Goal: Task Accomplishment & Management: Use online tool/utility

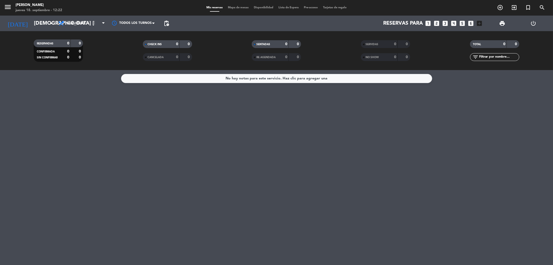
click at [242, 8] on span "Mapa de mesas" at bounding box center [238, 7] width 26 height 3
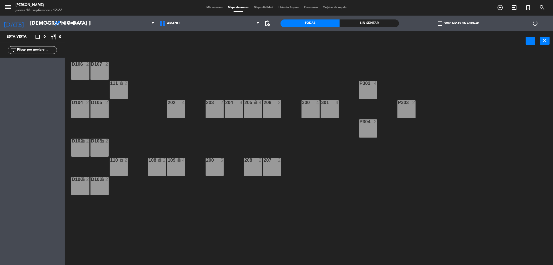
click at [217, 109] on div "203 2" at bounding box center [214, 109] width 18 height 18
click at [266, 40] on button "WALK IN" at bounding box center [262, 40] width 31 height 10
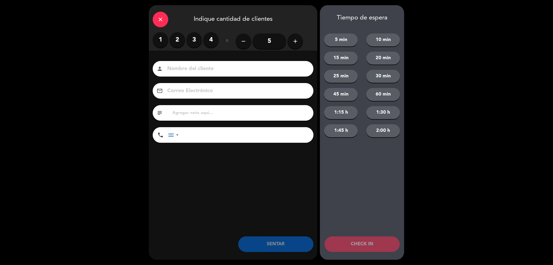
click at [178, 41] on label "2" at bounding box center [177, 40] width 16 height 16
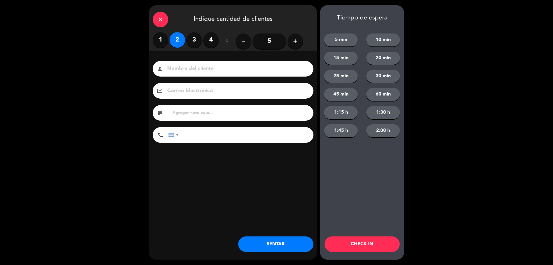
click at [283, 245] on button "SENTAR" at bounding box center [275, 244] width 75 height 16
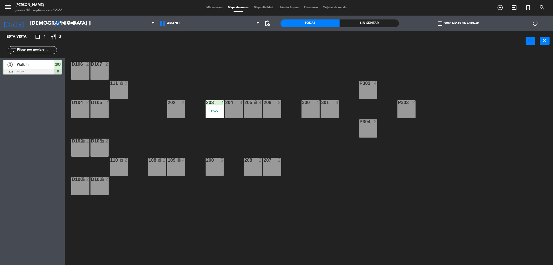
click at [408, 109] on div "P303 2" at bounding box center [406, 109] width 18 height 18
click at [259, 38] on button "WALK IN" at bounding box center [262, 40] width 31 height 10
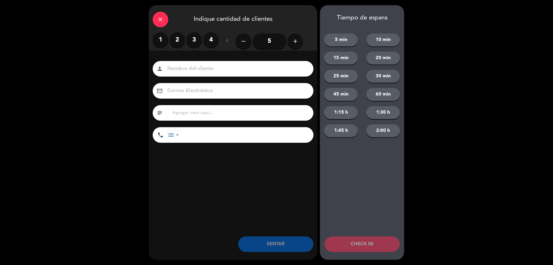
click at [178, 41] on label "2" at bounding box center [177, 40] width 16 height 16
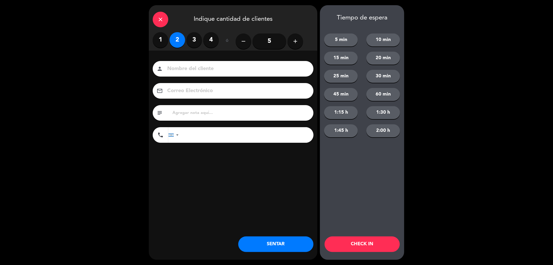
click at [262, 245] on button "SENTAR" at bounding box center [275, 244] width 75 height 16
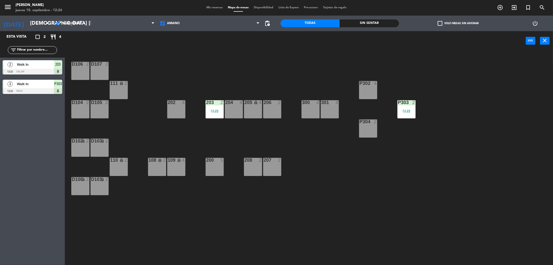
click at [272, 107] on div "206 2" at bounding box center [272, 109] width 18 height 18
click at [261, 40] on button "WALK IN" at bounding box center [262, 40] width 31 height 10
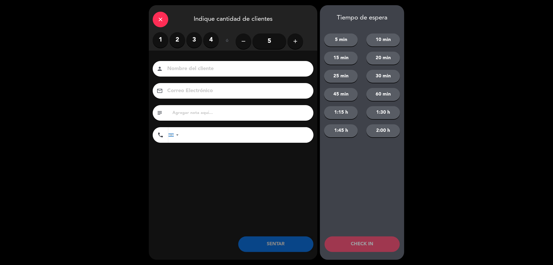
click at [160, 40] on label "1" at bounding box center [161, 40] width 16 height 16
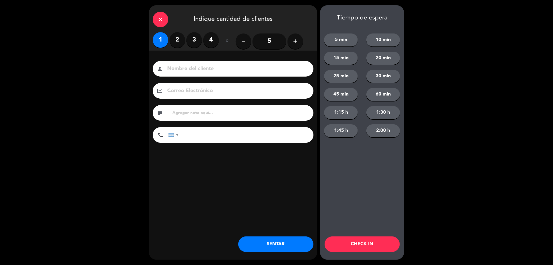
click at [281, 246] on button "SENTAR" at bounding box center [275, 244] width 75 height 16
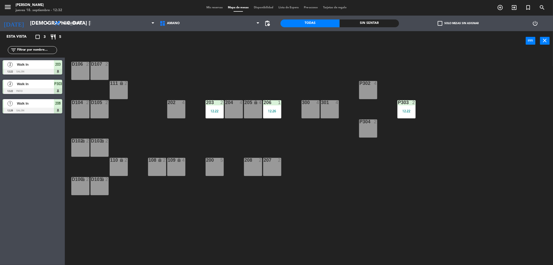
click at [209, 7] on span "Mis reservas" at bounding box center [215, 7] width 22 height 3
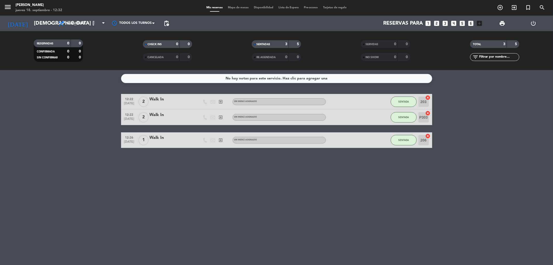
click at [232, 9] on div "Mis reservas Mapa de mesas Disponibilidad Lista de Espera Pre-acceso Tarjetas d…" at bounding box center [276, 7] width 145 height 5
click at [235, 9] on div "Mis reservas Mapa de mesas Disponibilidad Lista de Espera Pre-acceso Tarjetas d…" at bounding box center [276, 7] width 145 height 5
click at [238, 6] on span "Mapa de mesas" at bounding box center [238, 7] width 26 height 3
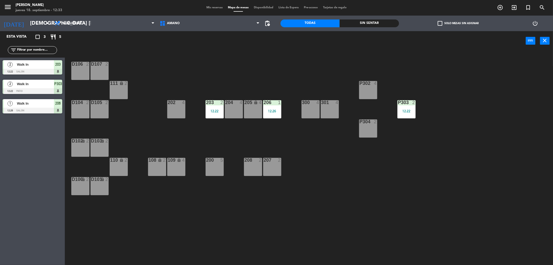
click at [307, 110] on div "300 4" at bounding box center [310, 109] width 18 height 18
click at [263, 40] on button "WALK IN" at bounding box center [262, 40] width 31 height 10
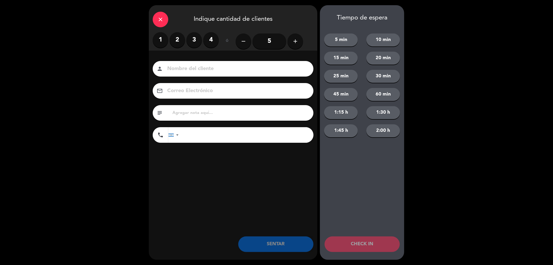
click at [177, 40] on label "2" at bounding box center [177, 40] width 16 height 16
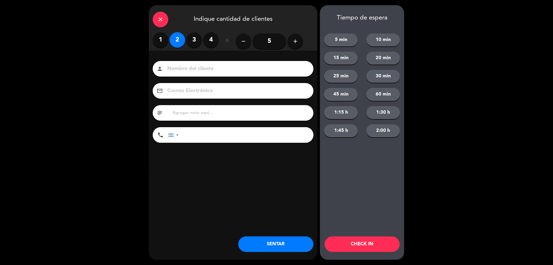
click at [276, 247] on button "SENTAR" at bounding box center [275, 244] width 75 height 16
